Goal: Information Seeking & Learning: Learn about a topic

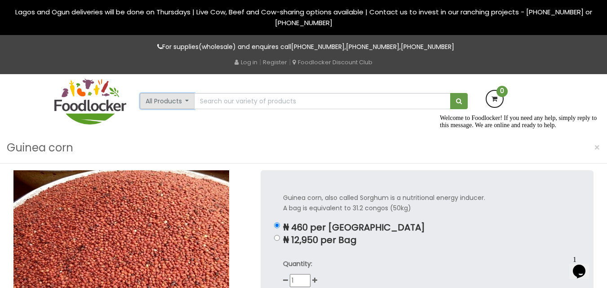
click at [188, 101] on button "All Products" at bounding box center [167, 101] width 55 height 16
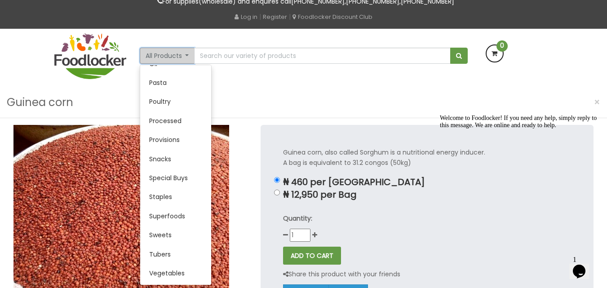
scroll to position [44, 0]
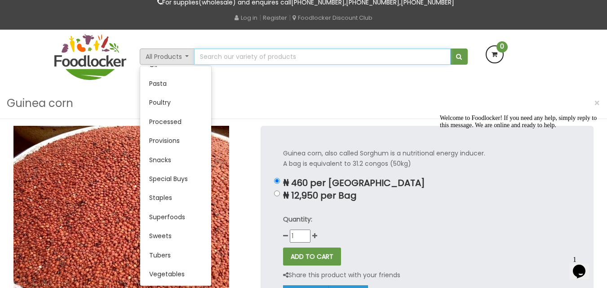
click at [230, 59] on input "text" at bounding box center [322, 57] width 256 height 16
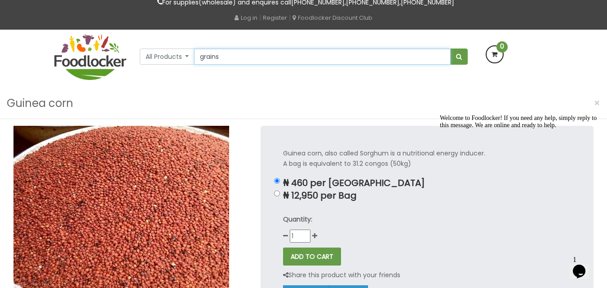
type input "grains"
click at [450, 49] on button "submit" at bounding box center [459, 57] width 18 height 16
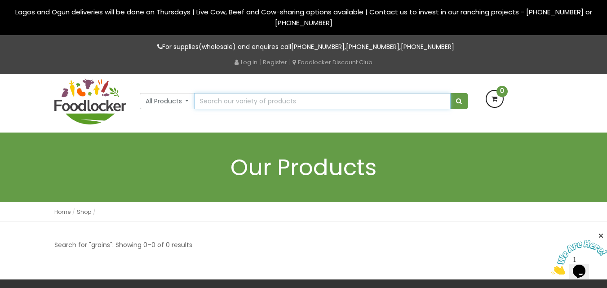
click at [225, 101] on input "text" at bounding box center [322, 101] width 256 height 16
type input "millet"
click at [450, 93] on button "submit" at bounding box center [459, 101] width 18 height 16
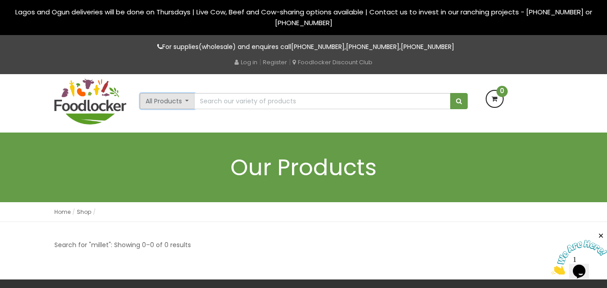
click at [185, 100] on button "All Products" at bounding box center [167, 101] width 55 height 16
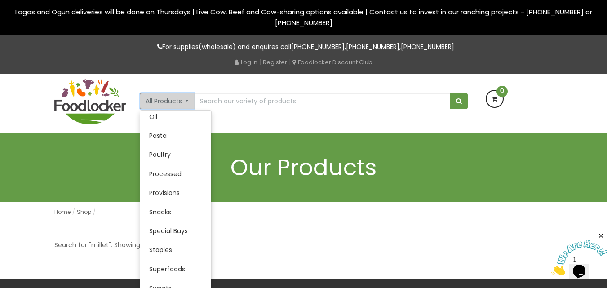
scroll to position [223, 0]
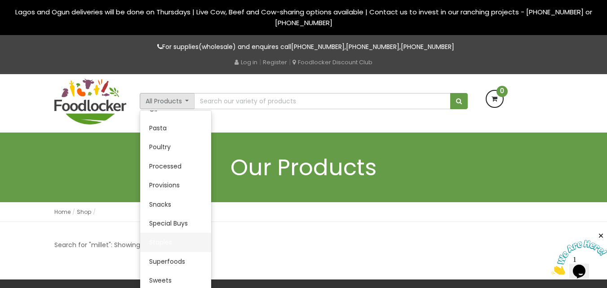
click at [163, 243] on link "Staples" at bounding box center [175, 242] width 71 height 19
